Goal: Task Accomplishment & Management: Manage account settings

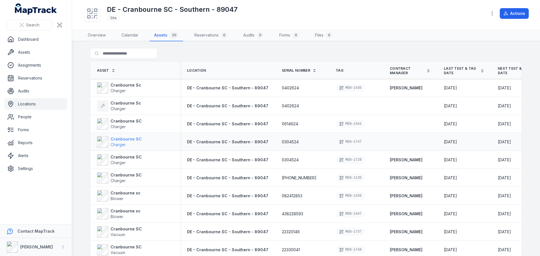
click at [134, 141] on strong "Cranbourne SC" at bounding box center [126, 139] width 31 height 6
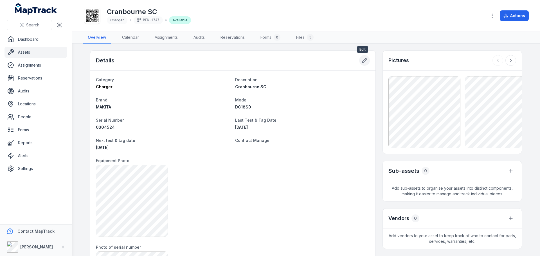
click at [359, 60] on button at bounding box center [364, 60] width 11 height 11
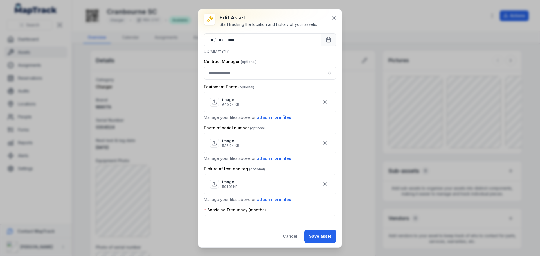
scroll to position [152, 0]
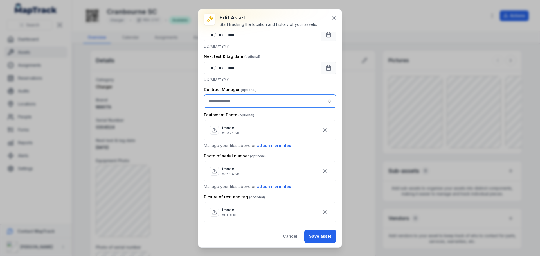
click at [255, 104] on input "asset-edit:cf[3efdffd9-f055-49d9-9a65-0e9f08d77abc]-label" at bounding box center [270, 101] width 132 height 13
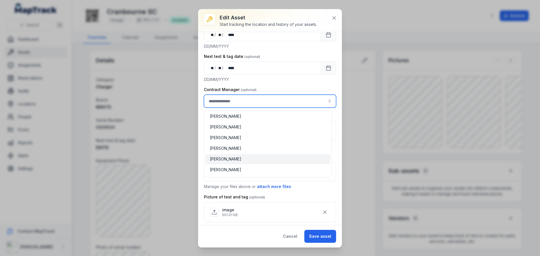
type input "**********"
click at [237, 156] on div "[PERSON_NAME]" at bounding box center [268, 159] width 116 height 6
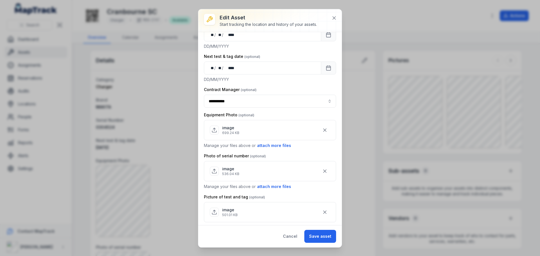
click at [319, 236] on button "Save asset" at bounding box center [320, 236] width 32 height 13
